Goal: Task Accomplishment & Management: Use online tool/utility

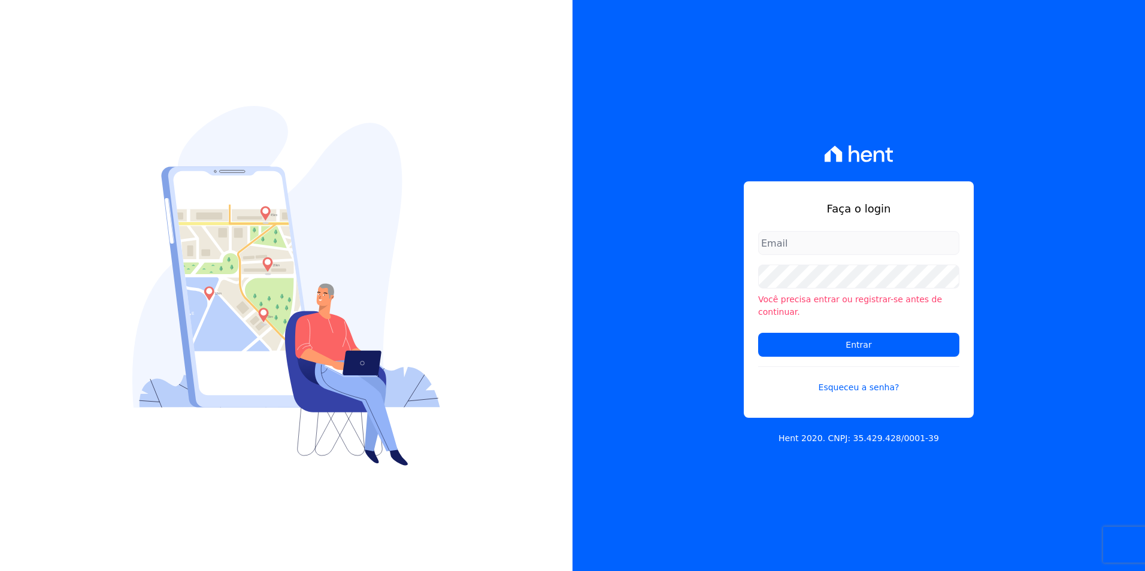
type input "[PERSON_NAME][EMAIL_ADDRESS][PERSON_NAME][DOMAIN_NAME]"
drag, startPoint x: 0, startPoint y: 0, endPoint x: 828, endPoint y: 340, distance: 895.6
click at [828, 340] on input "Entrar" at bounding box center [858, 345] width 201 height 24
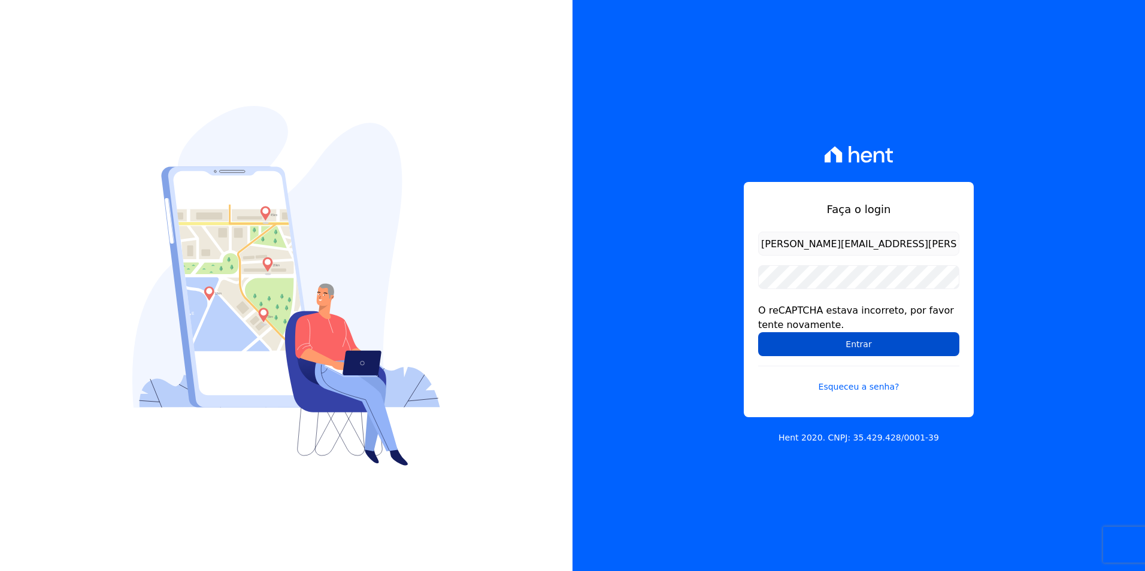
click at [900, 340] on input "Entrar" at bounding box center [858, 344] width 201 height 24
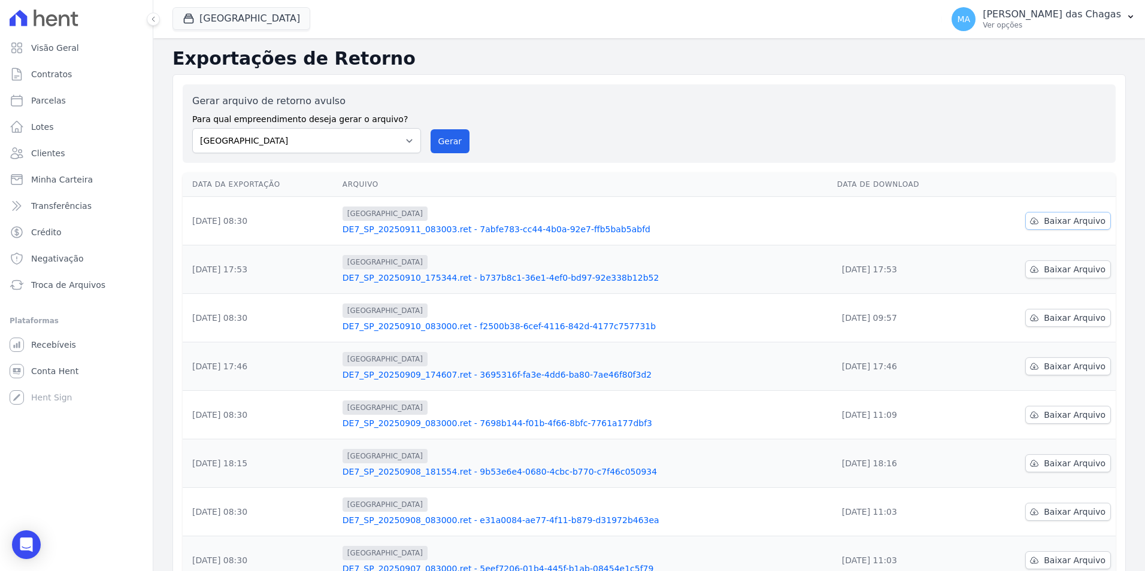
click at [1039, 222] on link "Baixar Arquivo" at bounding box center [1069, 221] width 86 height 18
